Goal: Task Accomplishment & Management: Complete application form

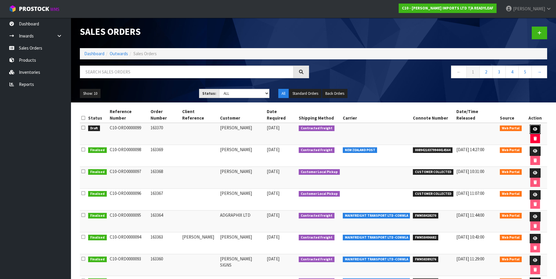
click at [533, 127] on icon at bounding box center [535, 129] width 4 height 4
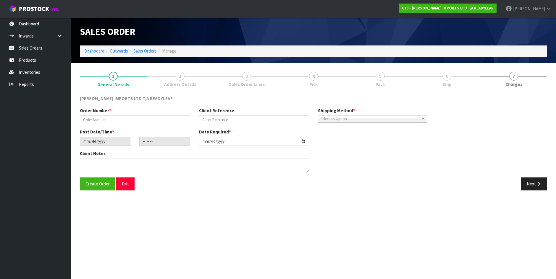
type input "163370"
type input "2025-09-02"
type input "10:49:00.000"
type input "2025-09-03"
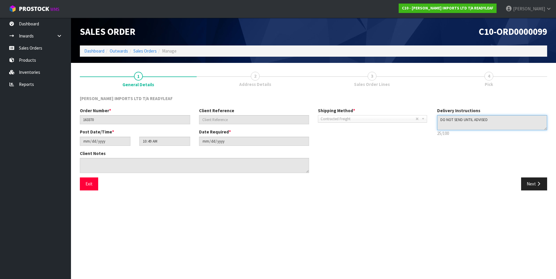
drag, startPoint x: 496, startPoint y: 119, endPoint x: 406, endPoint y: 115, distance: 89.9
click at [406, 115] on div "Order Number * 163370 Client Reference Shipping Method * Pickup Contracted Frei…" at bounding box center [313, 143] width 476 height 70
click at [531, 182] on button "Next" at bounding box center [534, 184] width 26 height 13
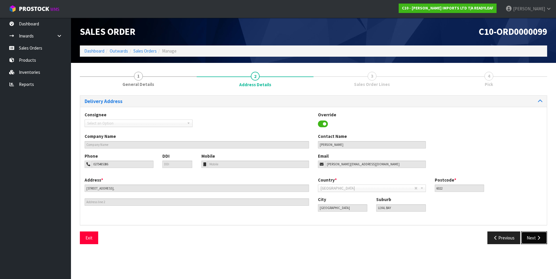
click at [534, 237] on button "Next" at bounding box center [534, 238] width 26 height 13
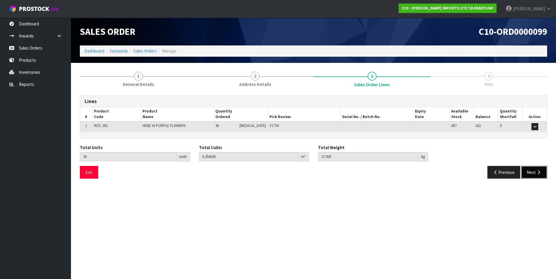
click at [530, 169] on button "Next" at bounding box center [534, 172] width 26 height 13
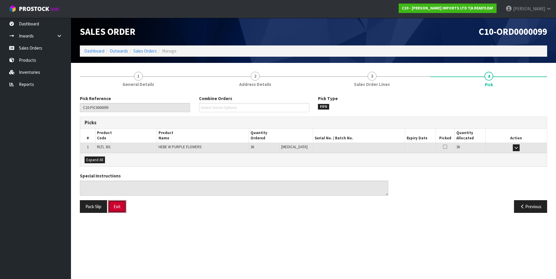
click at [113, 211] on button "Exit" at bounding box center [117, 206] width 18 height 13
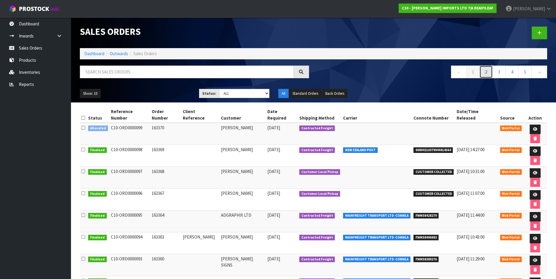
click at [483, 72] on link "2" at bounding box center [485, 72] width 13 height 13
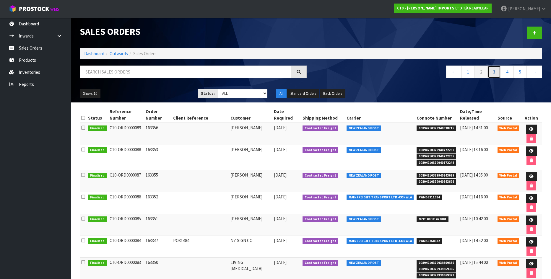
click at [495, 72] on link "3" at bounding box center [494, 72] width 13 height 13
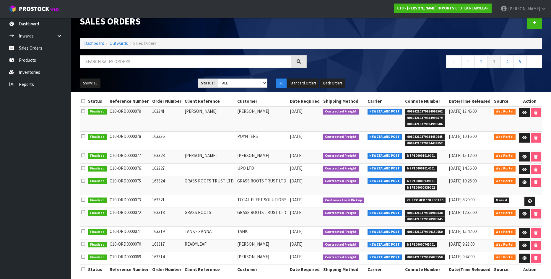
scroll to position [16, 0]
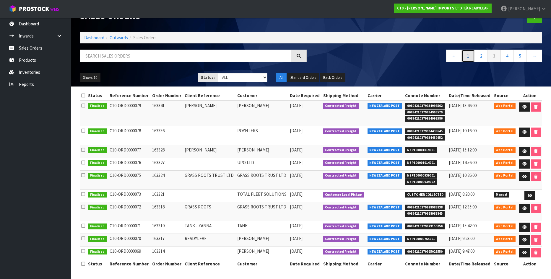
click at [468, 57] on link "1" at bounding box center [468, 56] width 13 height 13
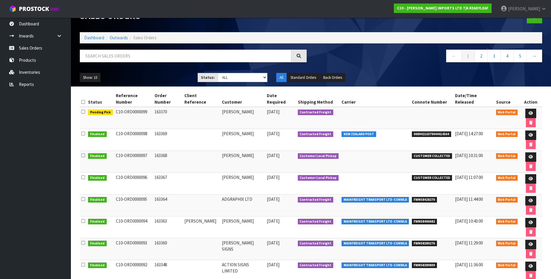
scroll to position [0, 0]
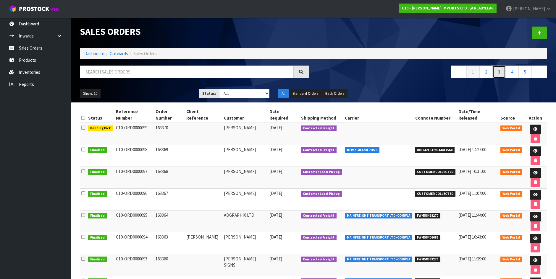
click at [497, 71] on link "3" at bounding box center [498, 72] width 13 height 13
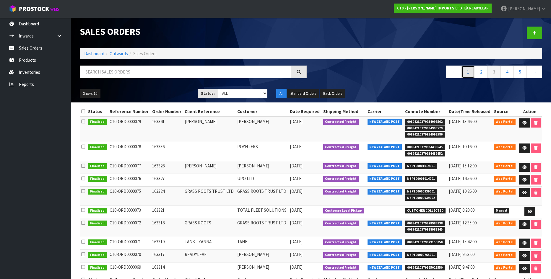
click at [467, 71] on link "1" at bounding box center [468, 72] width 13 height 13
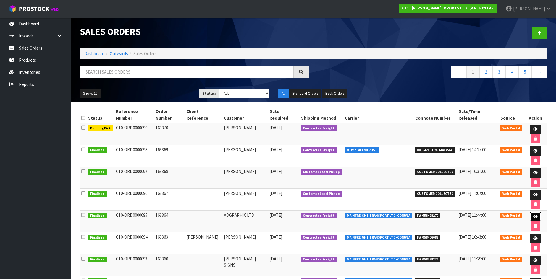
click at [533, 215] on icon at bounding box center [535, 217] width 4 height 4
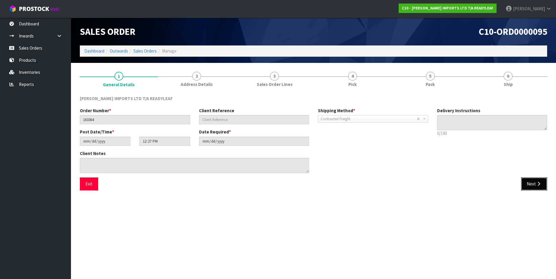
click at [533, 184] on button "Next" at bounding box center [534, 184] width 26 height 13
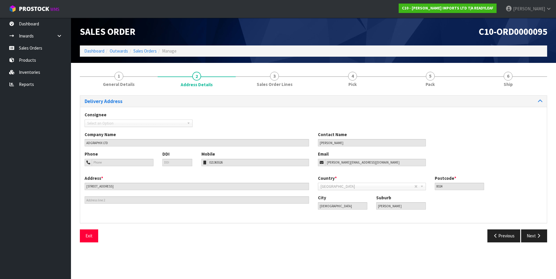
click at [533, 184] on div "Country * [GEOGRAPHIC_DATA] [GEOGRAPHIC_DATA] [GEOGRAPHIC_DATA] [GEOGRAPHIC_DAT…" at bounding box center [429, 185] width 233 height 20
click at [532, 236] on button "Next" at bounding box center [534, 236] width 26 height 13
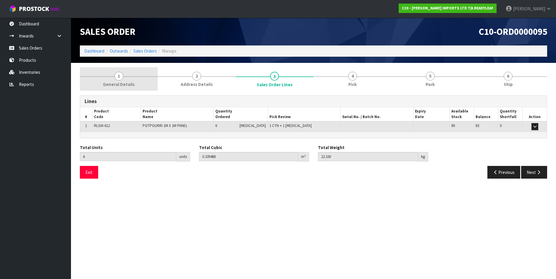
click at [119, 77] on span "1" at bounding box center [118, 76] width 9 height 9
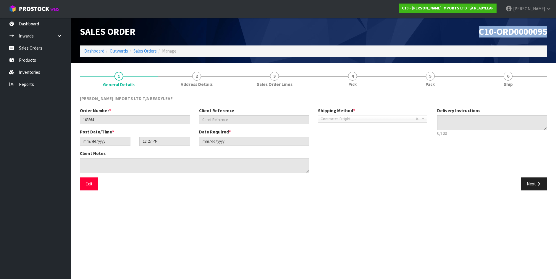
drag, startPoint x: 547, startPoint y: 29, endPoint x: 478, endPoint y: 35, distance: 69.4
click at [478, 35] on div "C10-ORD0000095" at bounding box center [432, 32] width 238 height 28
copy span "C10-ORD0000095"
